Goal: Transaction & Acquisition: Download file/media

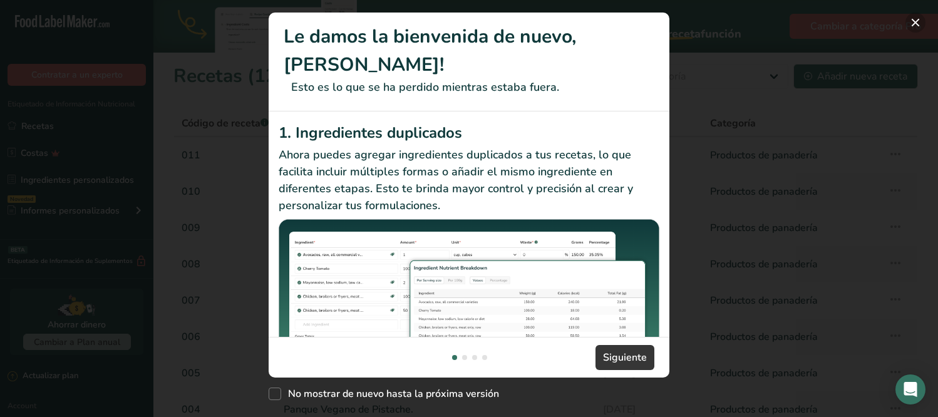
click at [925, 21] on button "New Features" at bounding box center [915, 23] width 20 height 20
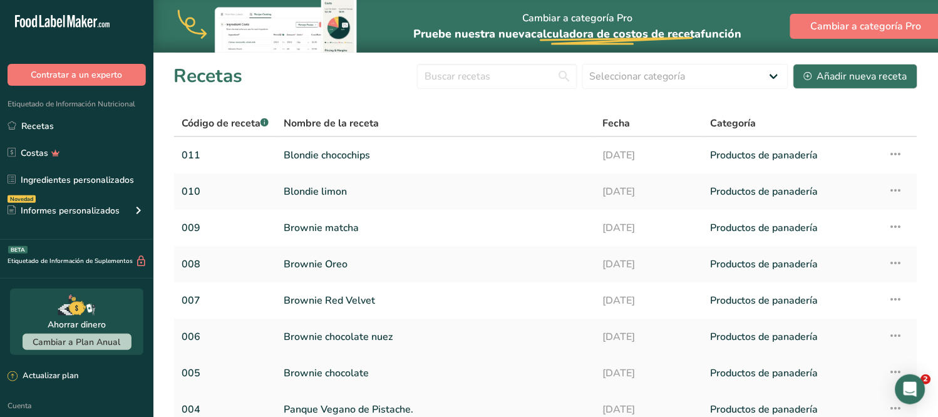
click at [342, 372] on link "Brownie chocolate" at bounding box center [436, 373] width 304 height 26
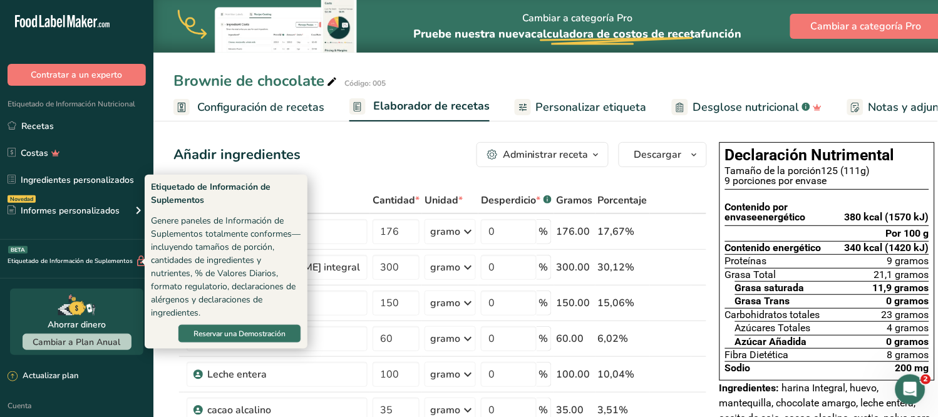
click at [33, 44] on div "Contratar a un experto" at bounding box center [76, 62] width 153 height 47
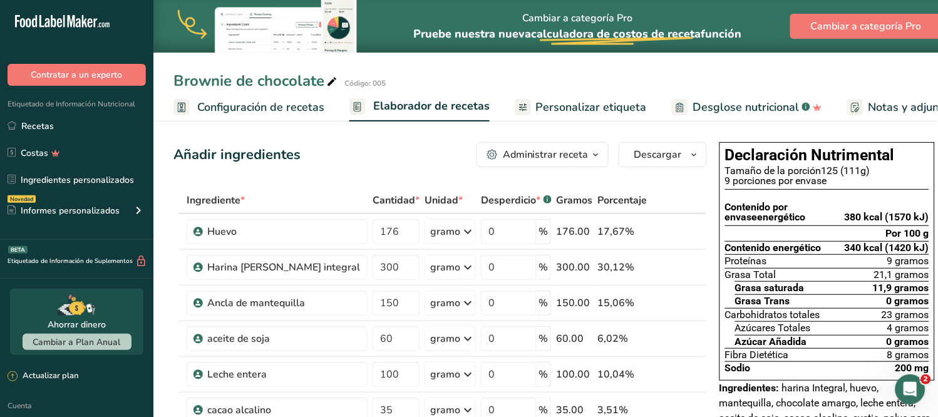
scroll to position [171, 0]
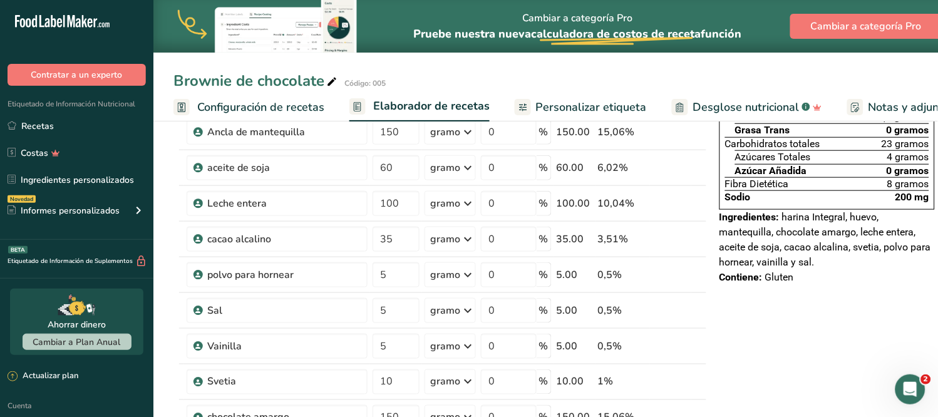
click at [620, 108] on font "Personalizar etiqueta" at bounding box center [591, 107] width 111 height 15
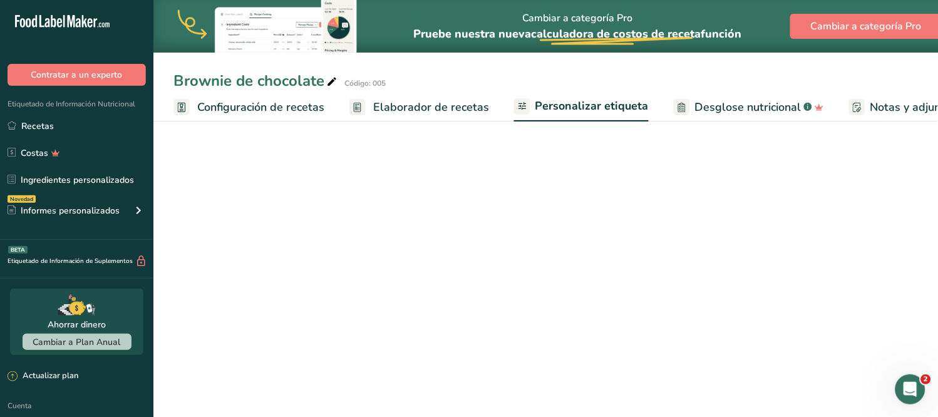
scroll to position [0, 197]
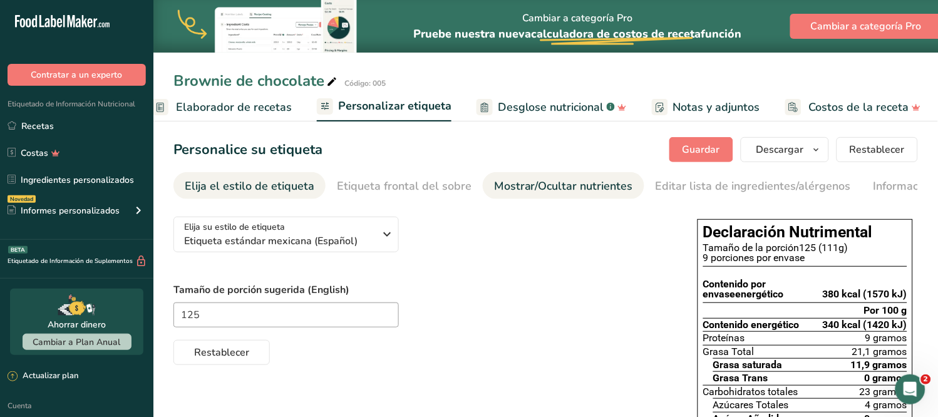
click at [565, 186] on font "Mostrar/Ocultar nutrientes" at bounding box center [563, 185] width 139 height 15
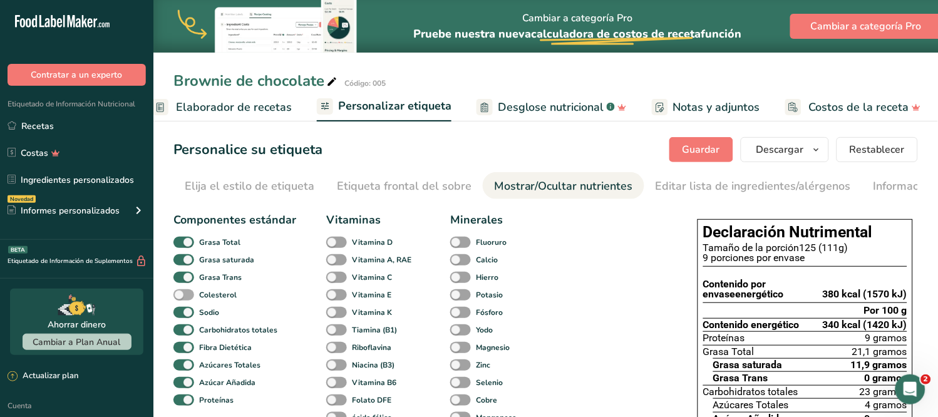
click at [190, 297] on span at bounding box center [183, 295] width 21 height 12
click at [182, 297] on input "Colesterol" at bounding box center [177, 295] width 8 height 8
checkbox input "true"
click at [340, 244] on span at bounding box center [336, 243] width 21 height 12
click at [334, 244] on input "Vitamina D" at bounding box center [330, 242] width 8 height 8
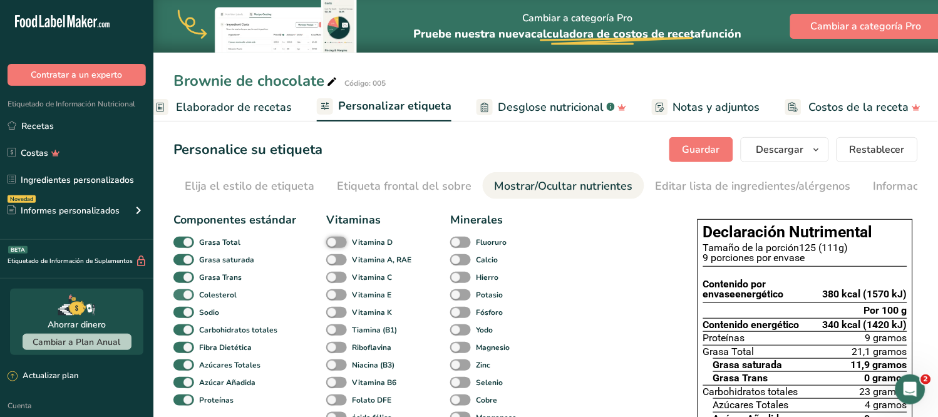
checkbox input "true"
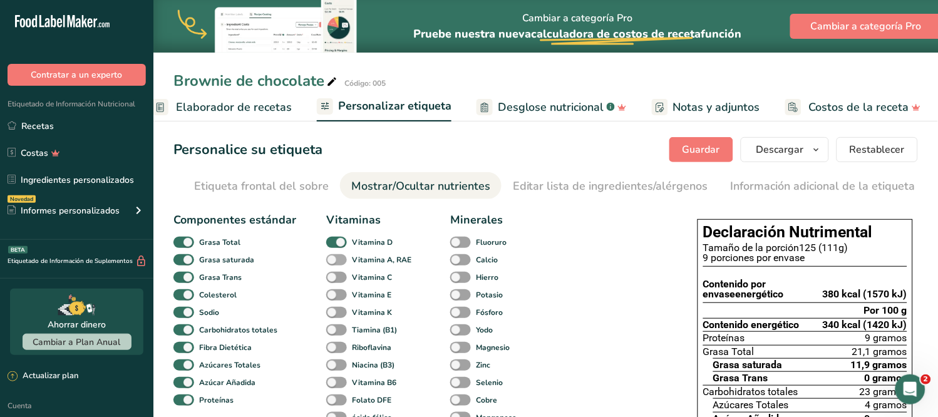
click at [339, 261] on span at bounding box center [336, 260] width 21 height 12
click at [334, 261] on input "Vitamina A, RAE" at bounding box center [330, 259] width 8 height 8
checkbox input "true"
click at [460, 261] on span at bounding box center [460, 260] width 21 height 12
click at [458, 261] on input "Calcio" at bounding box center [454, 259] width 8 height 8
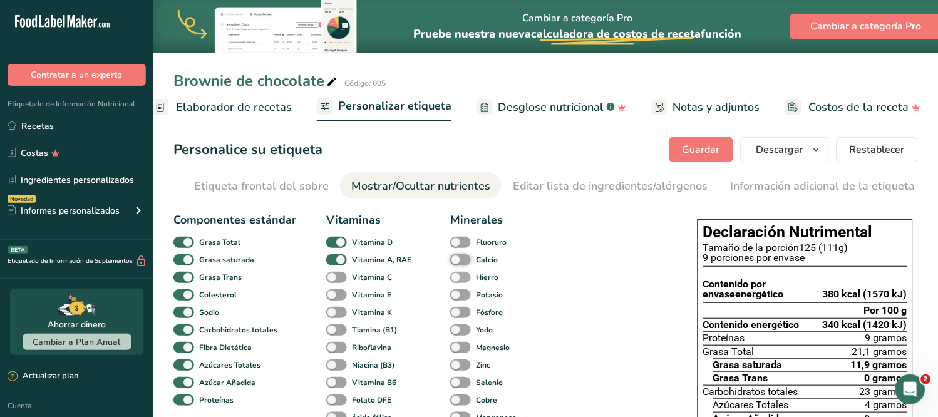
checkbox input "true"
click at [460, 279] on span at bounding box center [460, 278] width 21 height 12
click at [458, 279] on input "Hierro" at bounding box center [454, 277] width 8 height 8
checkbox input "true"
click at [340, 280] on span at bounding box center [336, 278] width 21 height 12
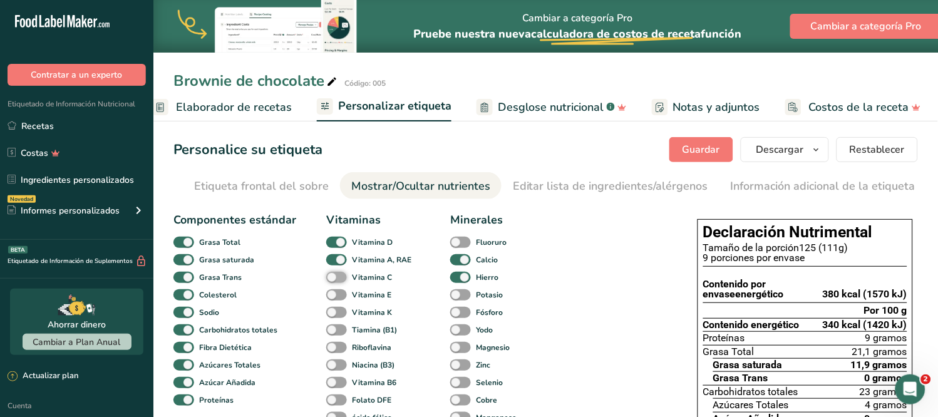
click at [334, 280] on input "Vitamina C" at bounding box center [330, 277] width 8 height 8
checkbox input "true"
click at [340, 298] on span at bounding box center [336, 295] width 21 height 12
click at [334, 298] on input "Vitamina E" at bounding box center [330, 295] width 8 height 8
checkbox input "true"
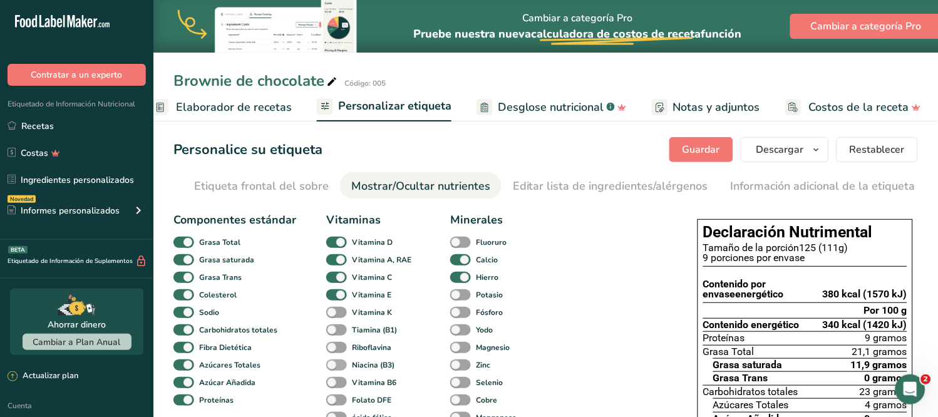
click at [337, 316] on span at bounding box center [336, 313] width 21 height 12
click at [334, 316] on input "Vitamina K" at bounding box center [330, 312] width 8 height 8
checkbox input "true"
click at [339, 334] on span at bounding box center [336, 330] width 21 height 12
click at [334, 334] on input "Tiamina (B1)" at bounding box center [330, 330] width 8 height 8
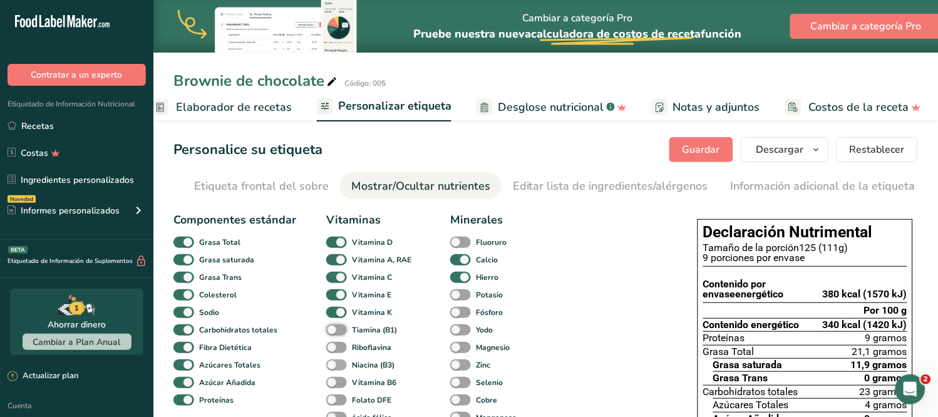
checkbox input "true"
click at [339, 351] on span at bounding box center [336, 348] width 21 height 12
click at [334, 351] on input "Riboflavina" at bounding box center [330, 347] width 8 height 8
checkbox input "true"
click at [337, 366] on span at bounding box center [336, 365] width 21 height 12
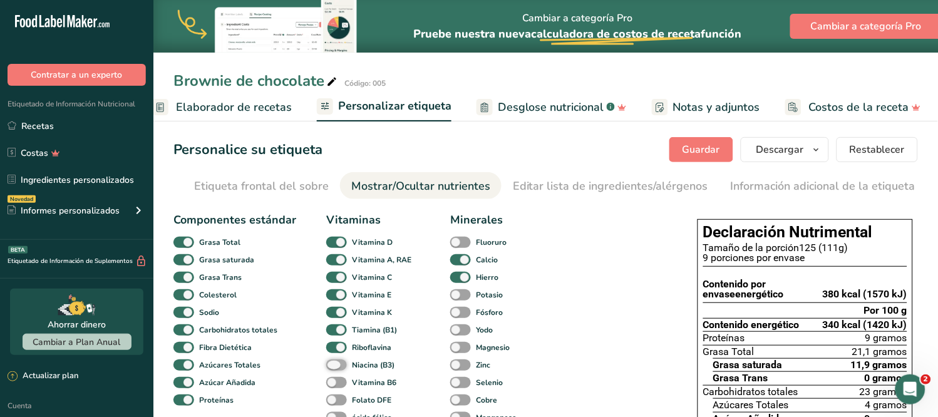
click at [334, 366] on input "Niacina (B3)" at bounding box center [330, 365] width 8 height 8
checkbox input "true"
click at [339, 384] on span at bounding box center [336, 383] width 21 height 12
click at [334, 384] on input "Vitamina B6" at bounding box center [330, 382] width 8 height 8
checkbox input "true"
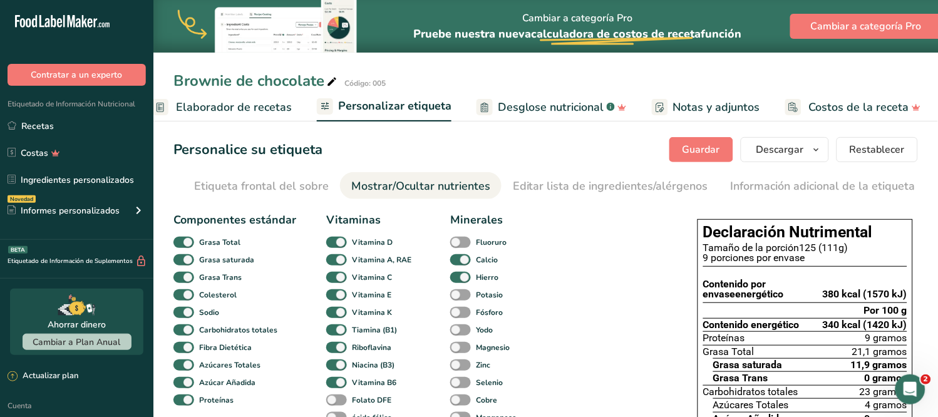
checkbox input "true"
click at [459, 342] on span at bounding box center [460, 348] width 21 height 12
click at [458, 343] on input "Magnesio" at bounding box center [454, 347] width 8 height 8
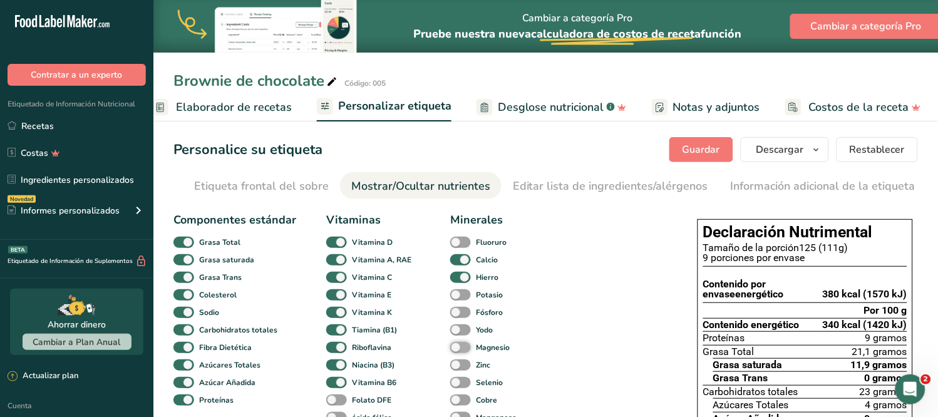
checkbox input "true"
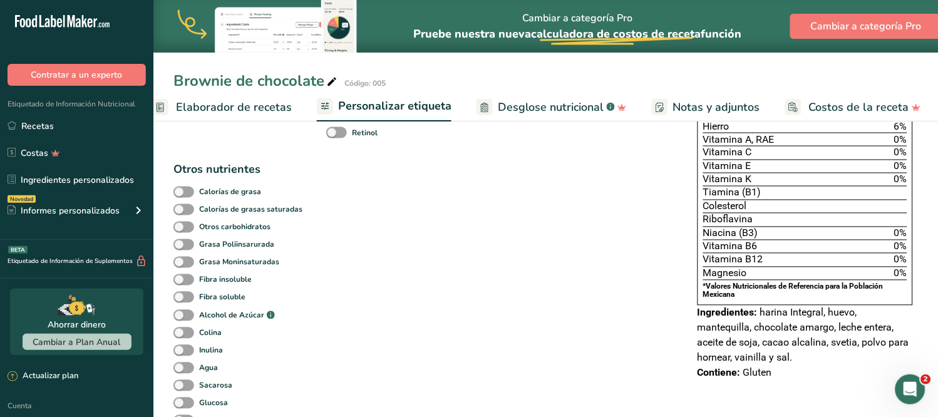
scroll to position [0, 0]
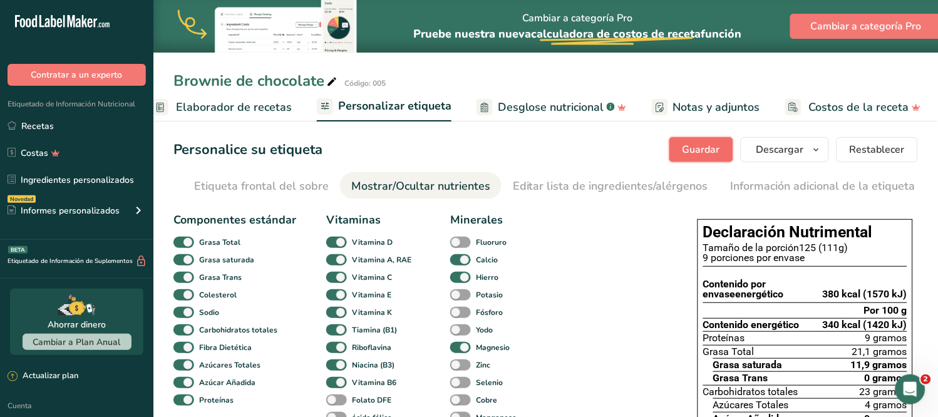
click at [701, 149] on font "Guardar" at bounding box center [701, 150] width 38 height 14
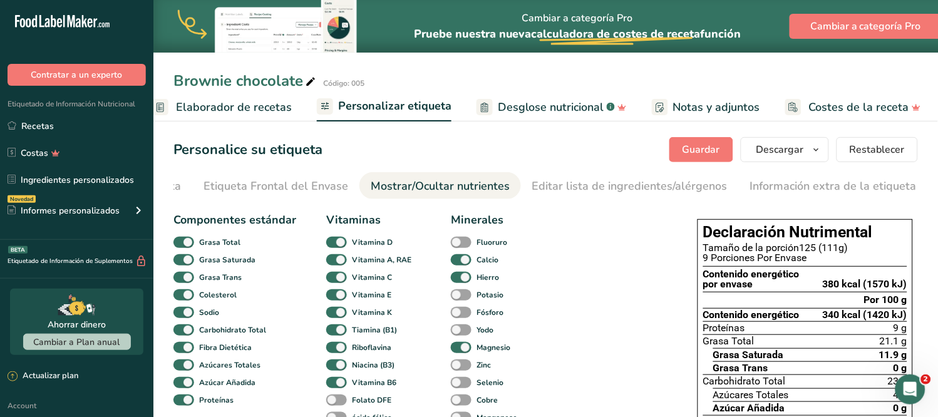
click at [260, 105] on span "Elaborador de recetas" at bounding box center [234, 107] width 116 height 17
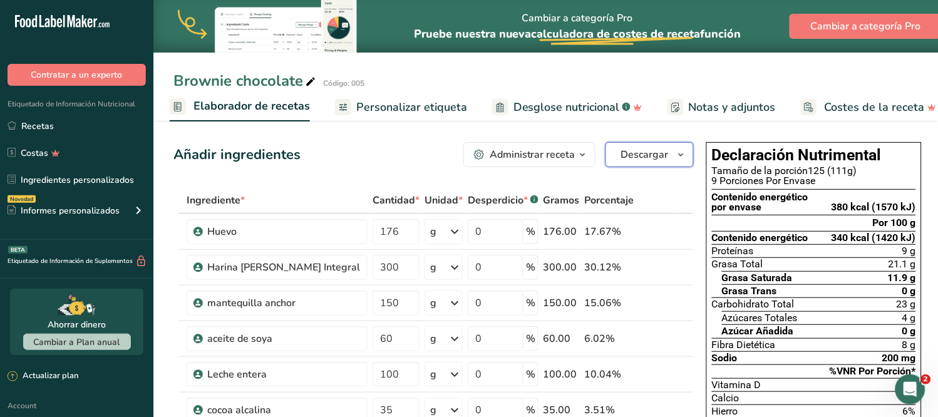
click at [676, 157] on icon "button" at bounding box center [681, 155] width 10 height 16
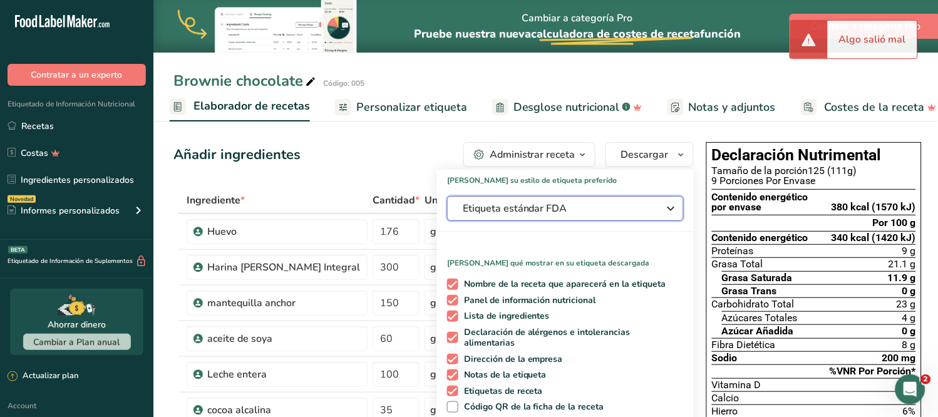
click at [664, 209] on icon "button" at bounding box center [671, 208] width 15 height 23
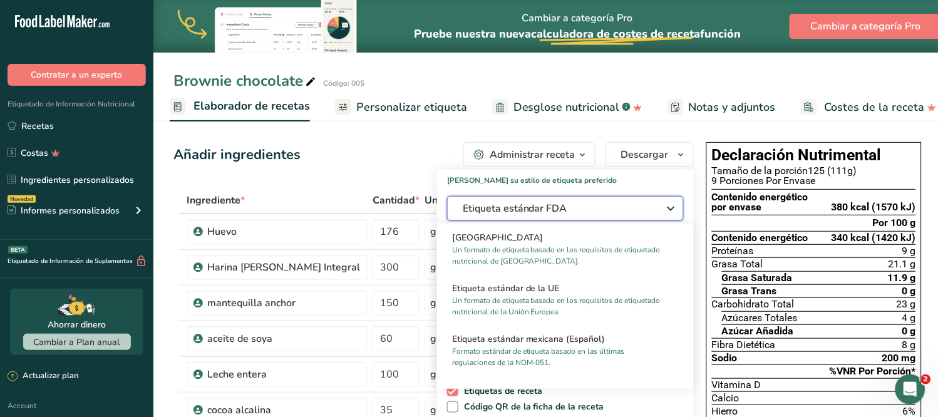
scroll to position [765, 0]
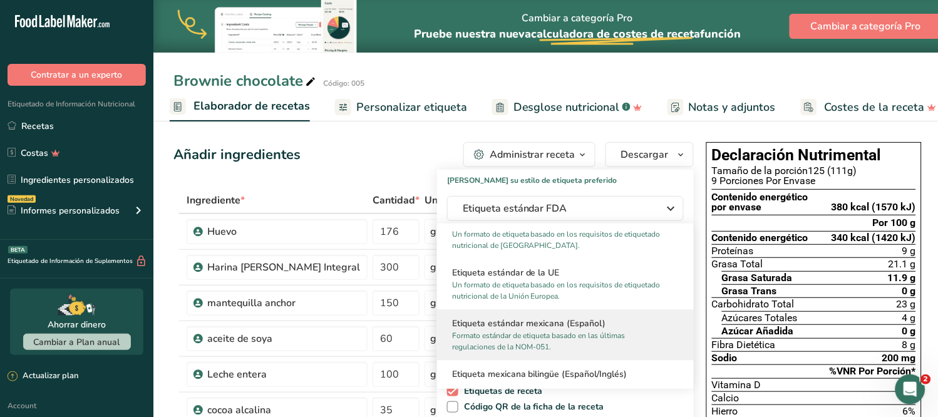
click at [628, 323] on h2 "Etiqueta estándar mexicana (Español)" at bounding box center [565, 323] width 227 height 13
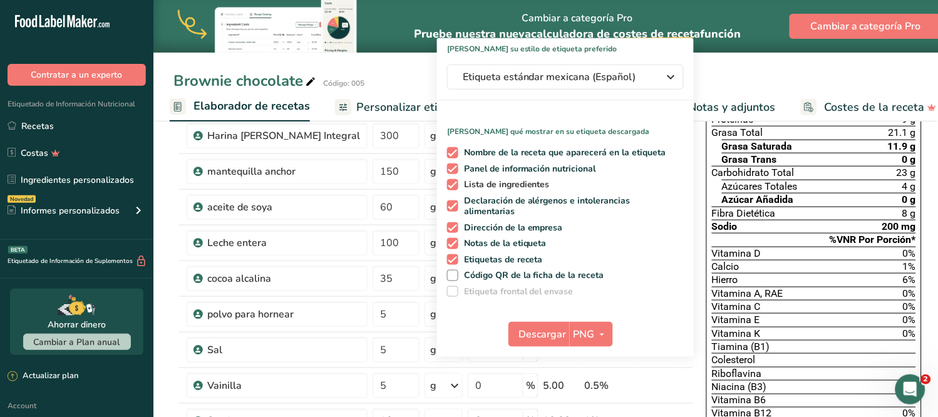
scroll to position [139, 0]
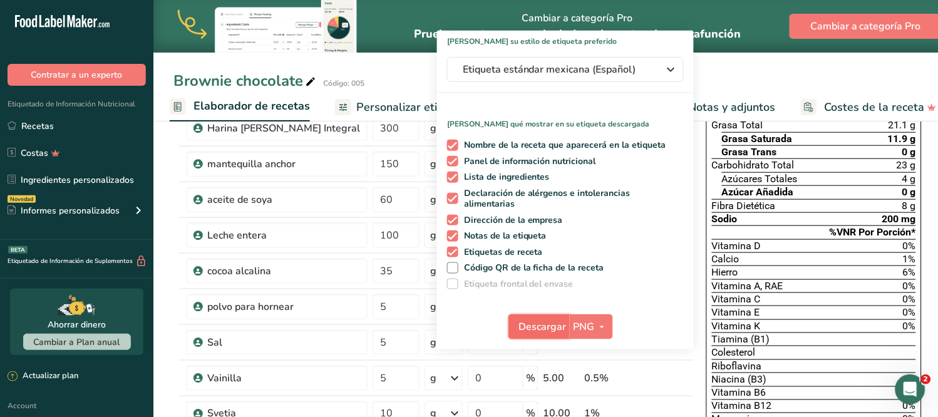
click at [540, 319] on span "Descargar" at bounding box center [543, 326] width 48 height 15
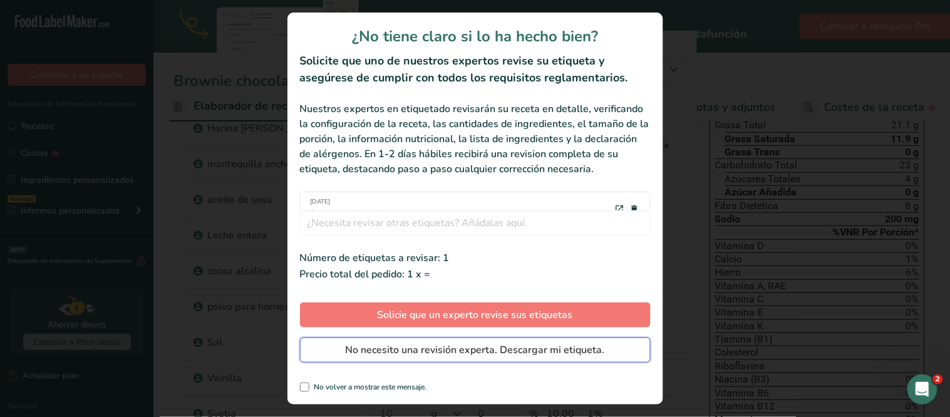
click at [430, 352] on span "No necesito una revisión experta. Descargar mi etiqueta." at bounding box center [475, 349] width 259 height 15
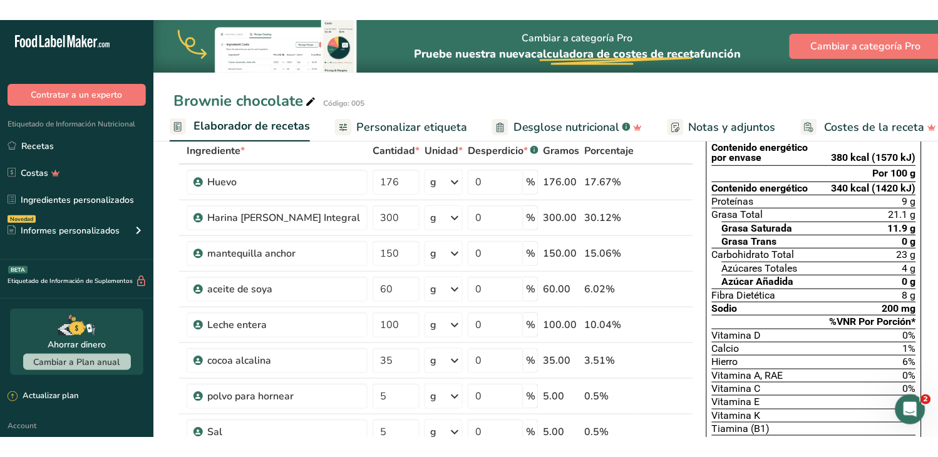
scroll to position [0, 0]
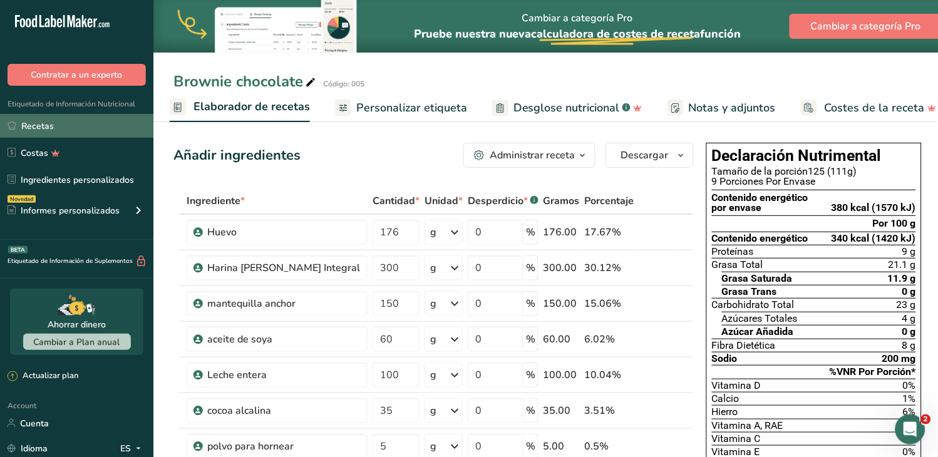
click at [54, 128] on link "Recetas" at bounding box center [76, 126] width 153 height 24
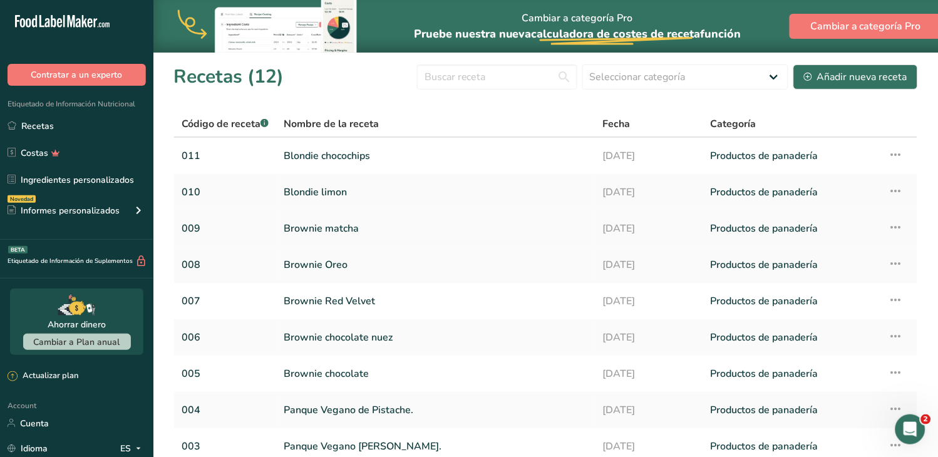
click at [332, 229] on link "Brownie matcha" at bounding box center [436, 228] width 304 height 26
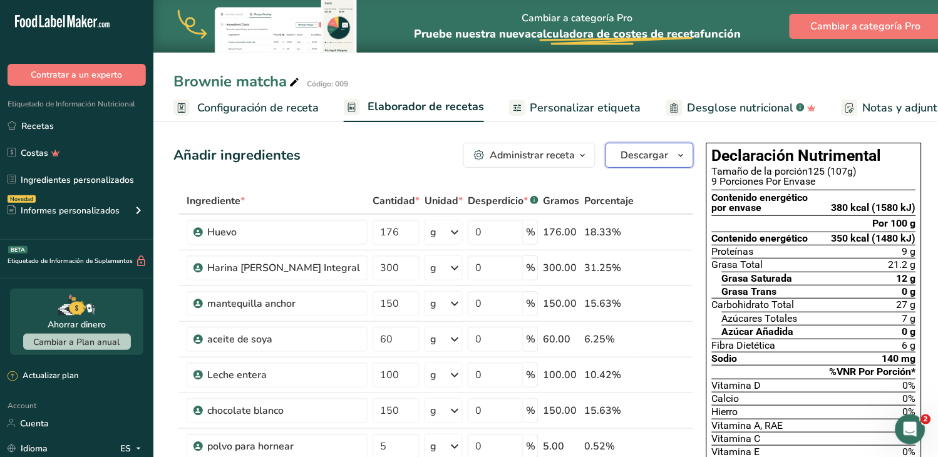
click at [676, 153] on icon "button" at bounding box center [681, 156] width 10 height 16
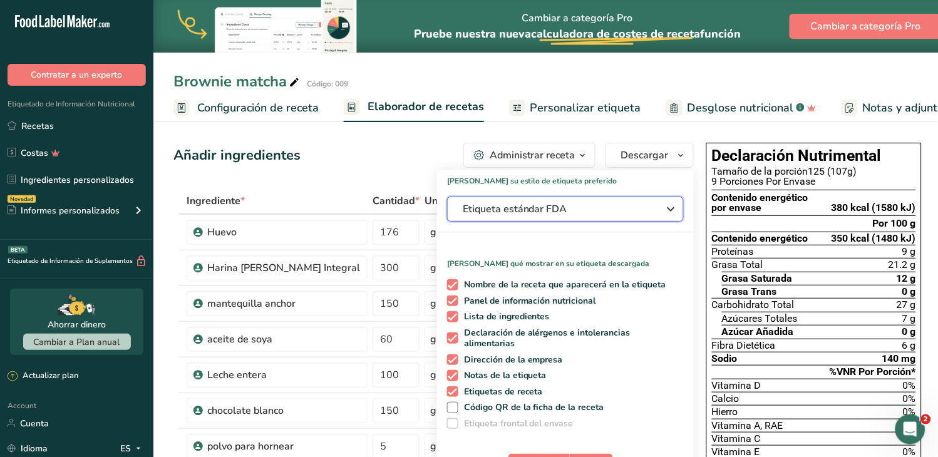
click at [664, 212] on icon "button" at bounding box center [671, 209] width 15 height 23
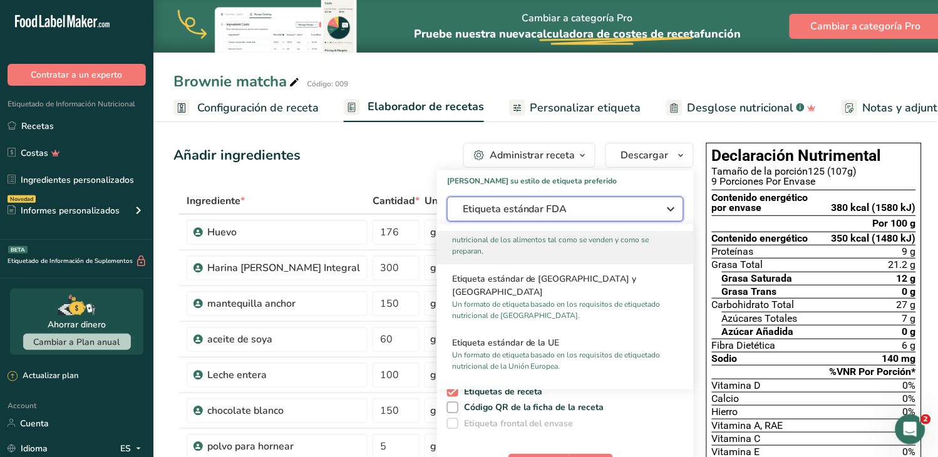
scroll to position [765, 0]
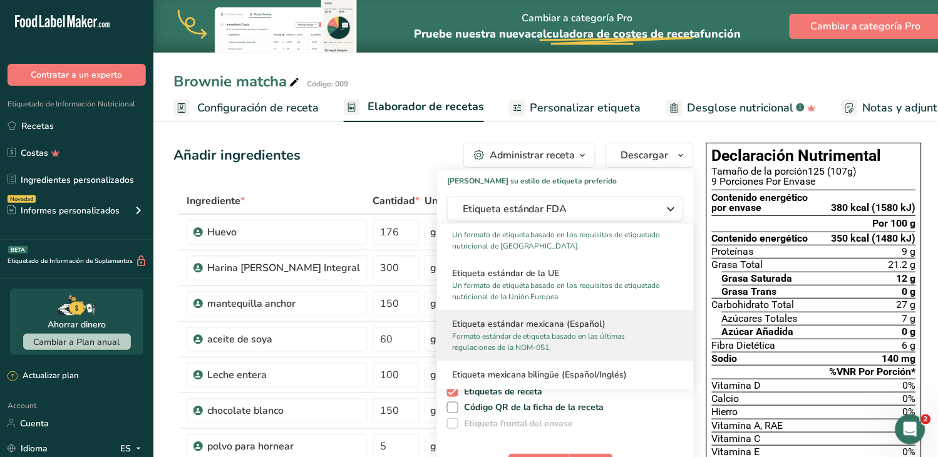
click at [617, 322] on h2 "Etiqueta estándar mexicana (Español)" at bounding box center [565, 323] width 227 height 13
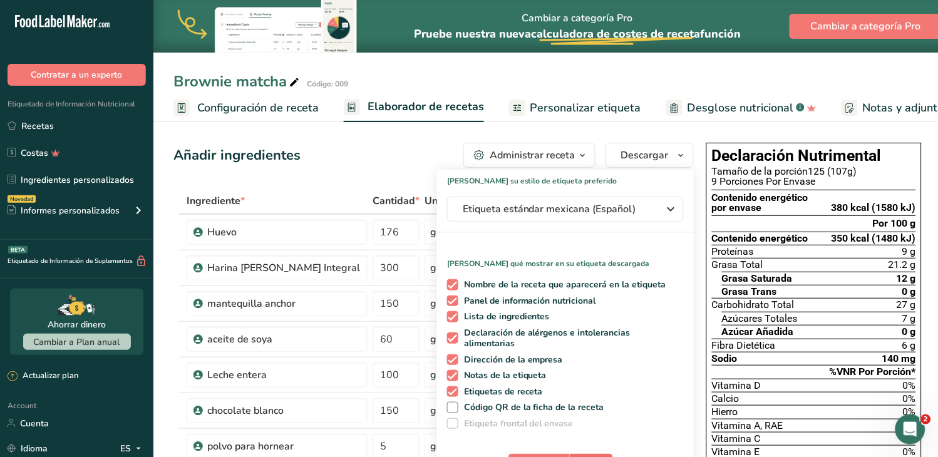
scroll to position [69, 0]
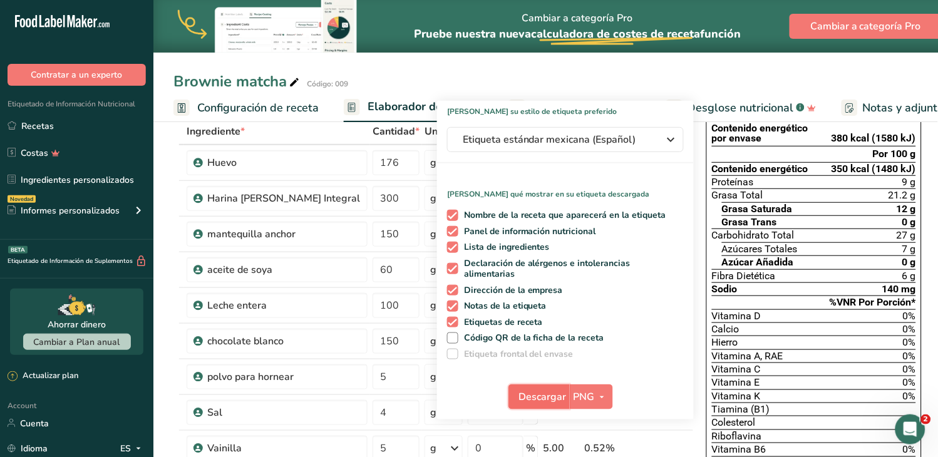
click at [537, 389] on span "Descargar" at bounding box center [543, 396] width 48 height 15
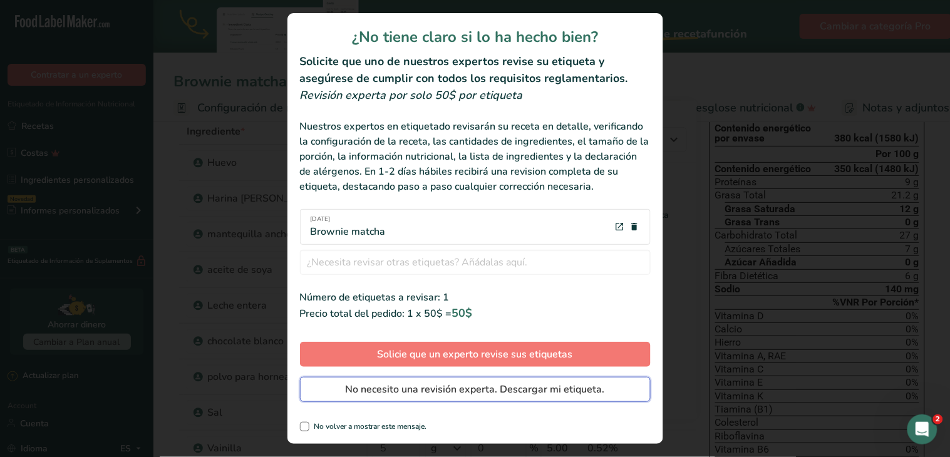
click at [505, 384] on span "No necesito una revisión experta. Descargar mi etiqueta." at bounding box center [475, 389] width 259 height 15
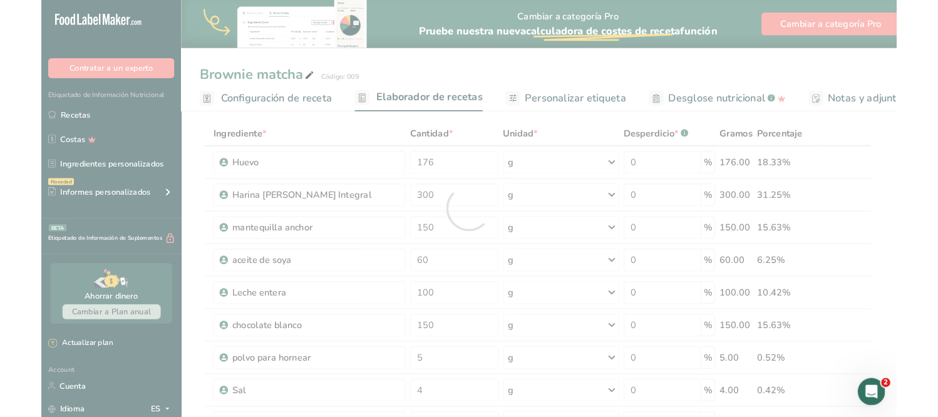
scroll to position [0, 0]
